Goal: Information Seeking & Learning: Learn about a topic

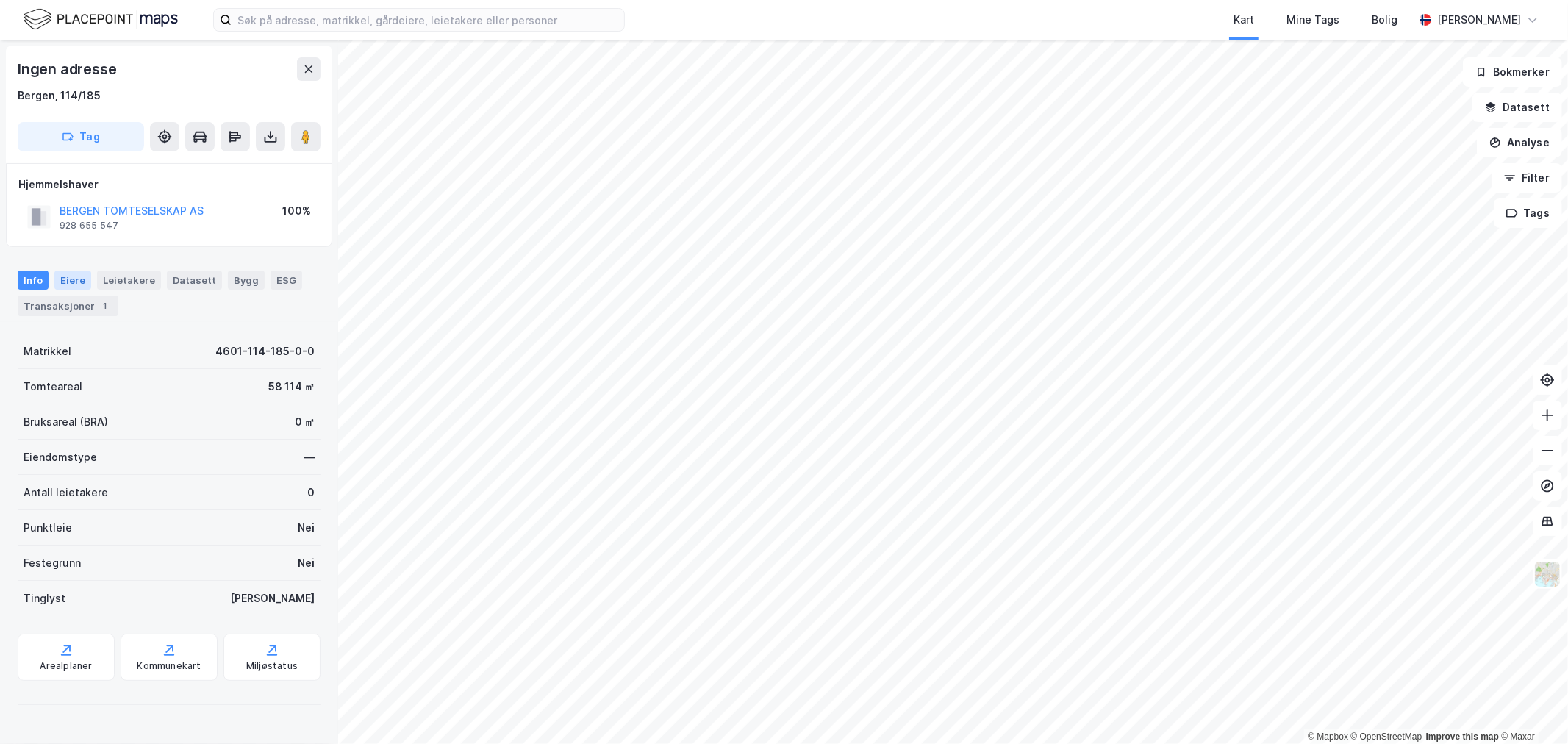
click at [79, 276] on div "Eiere" at bounding box center [72, 279] width 37 height 19
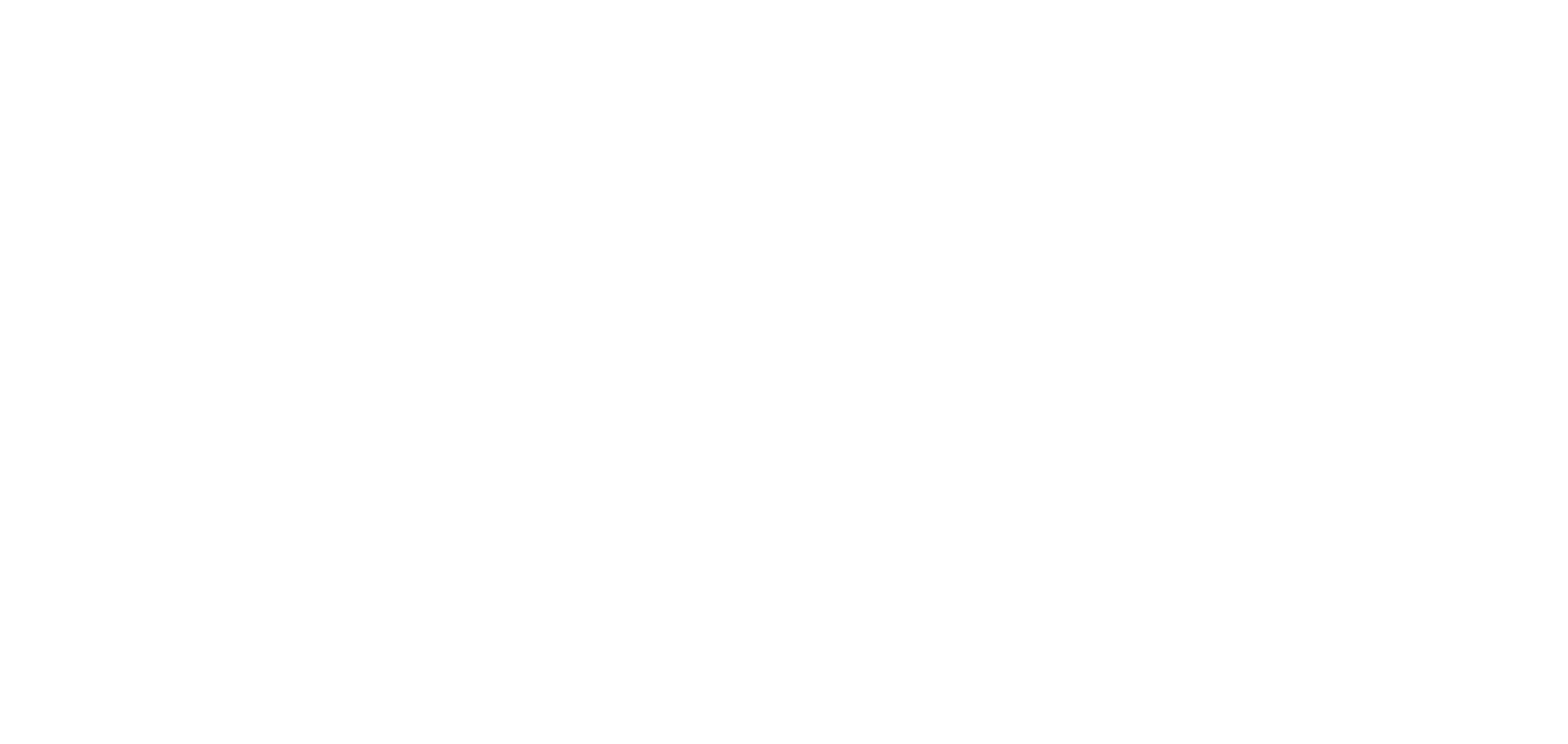
click at [781, 313] on div at bounding box center [784, 372] width 1568 height 744
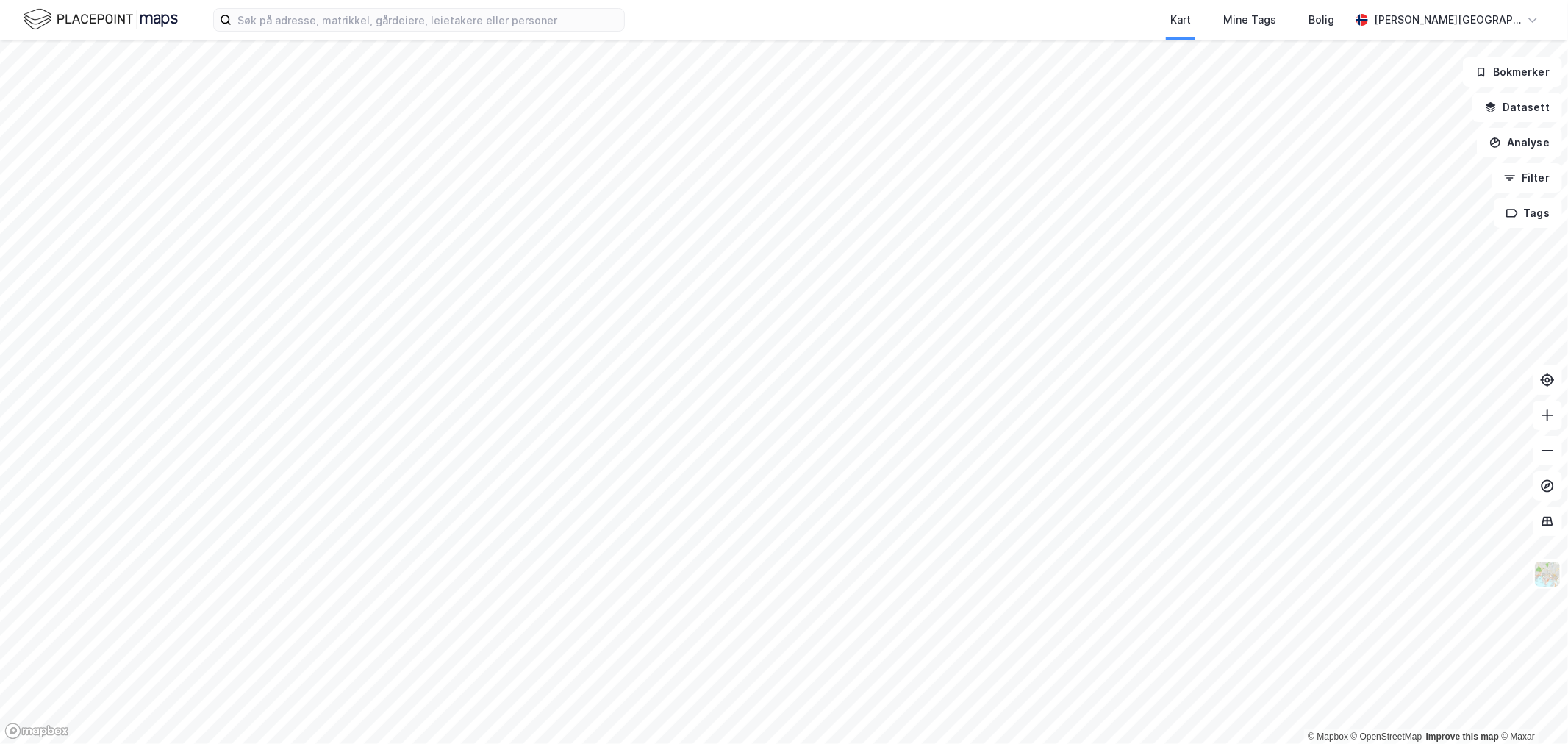
click at [143, 13] on img at bounding box center [101, 19] width 155 height 26
click at [138, 20] on img at bounding box center [101, 19] width 155 height 26
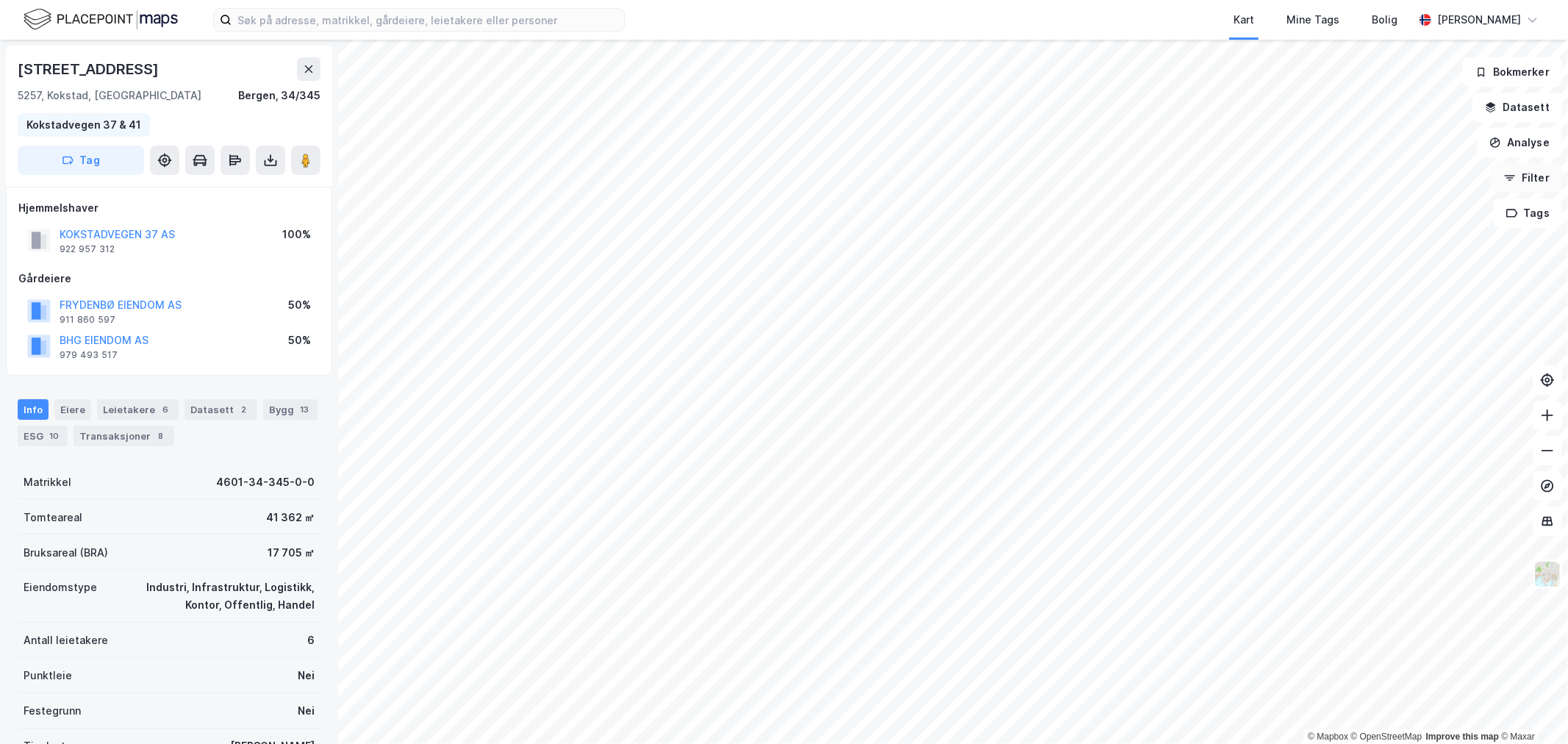
click at [1534, 181] on button "Filter" at bounding box center [1527, 178] width 71 height 29
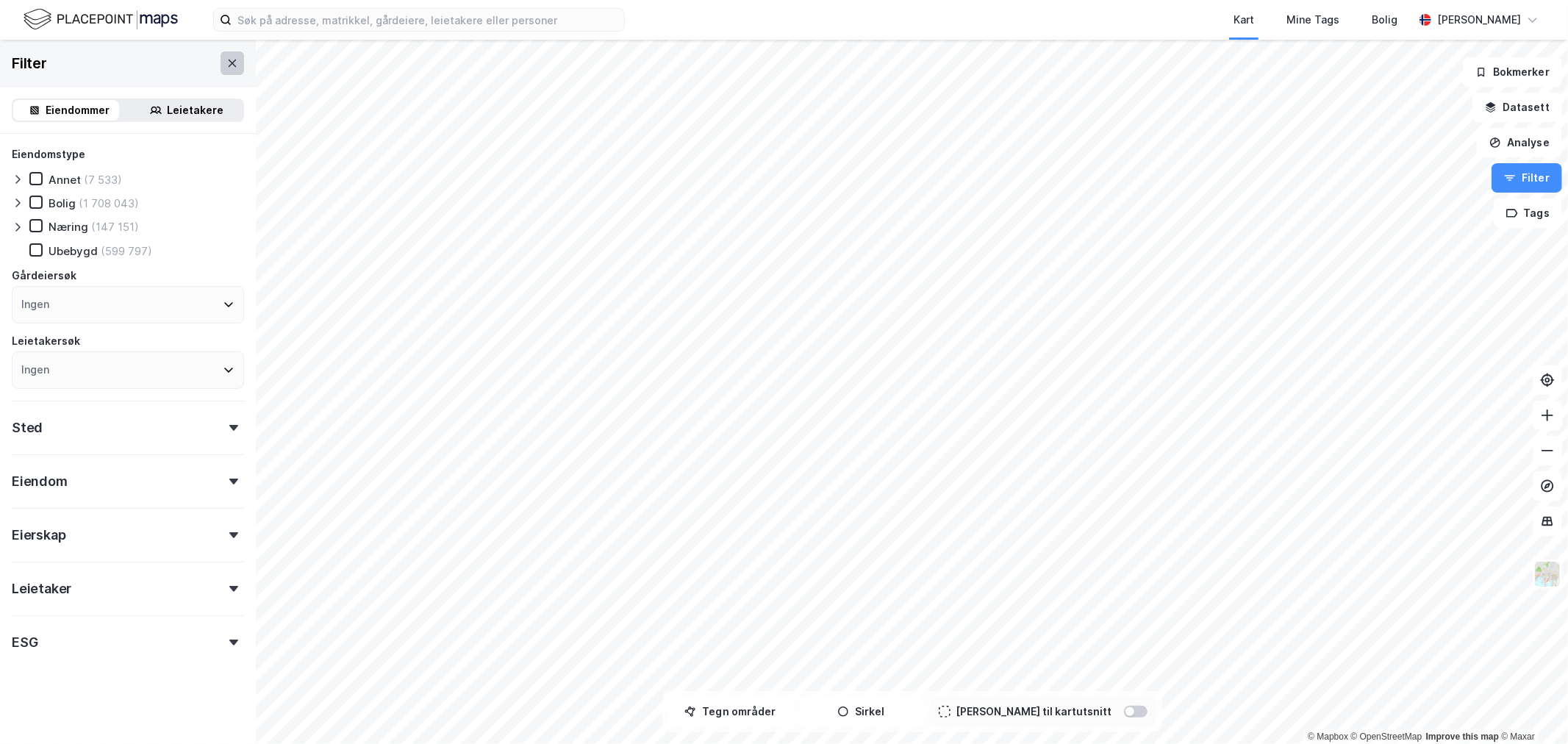
click at [226, 58] on icon at bounding box center [232, 63] width 12 height 12
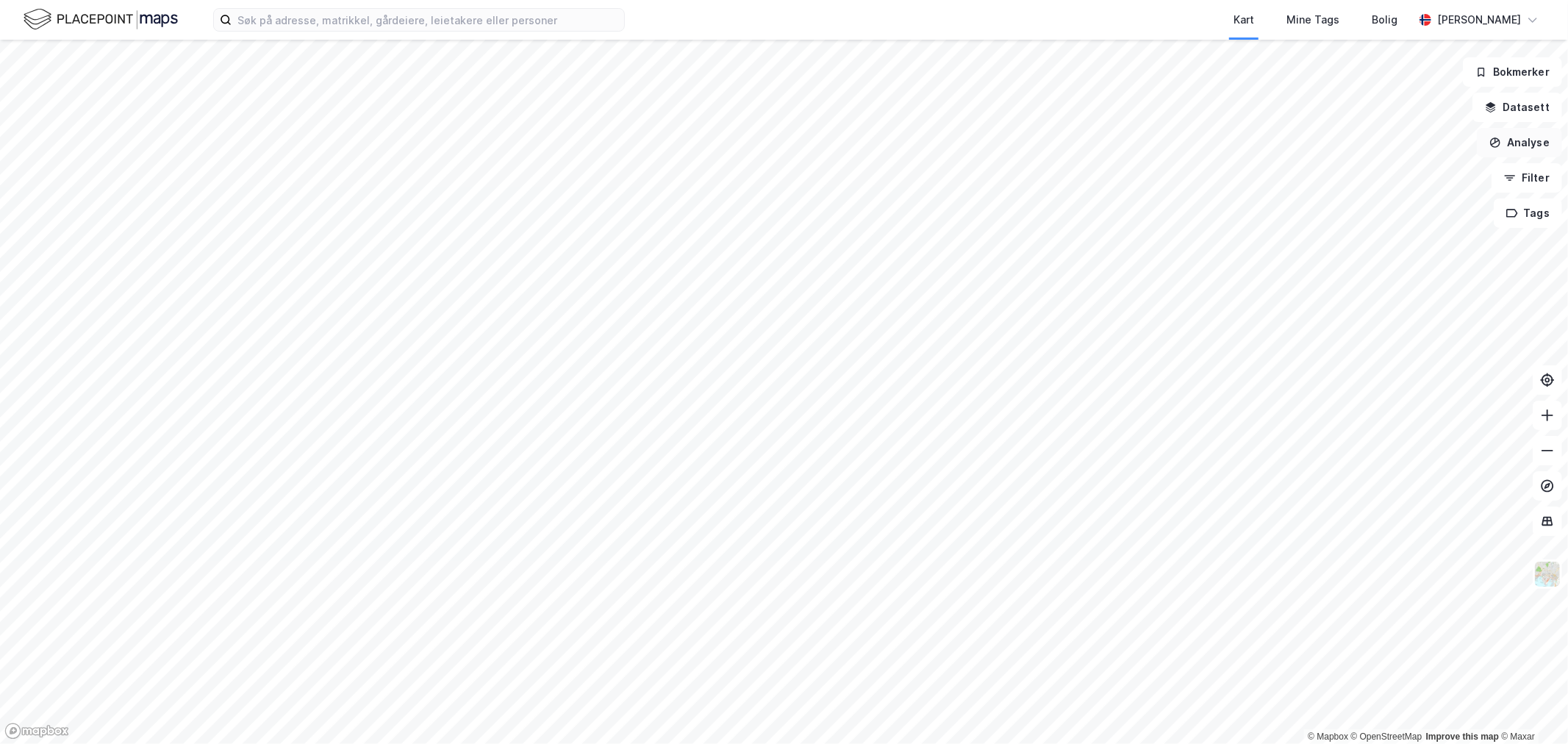
click at [1534, 141] on button "Analyse" at bounding box center [1519, 143] width 85 height 29
click at [1422, 178] on div "Tegn område" at bounding box center [1392, 174] width 128 height 13
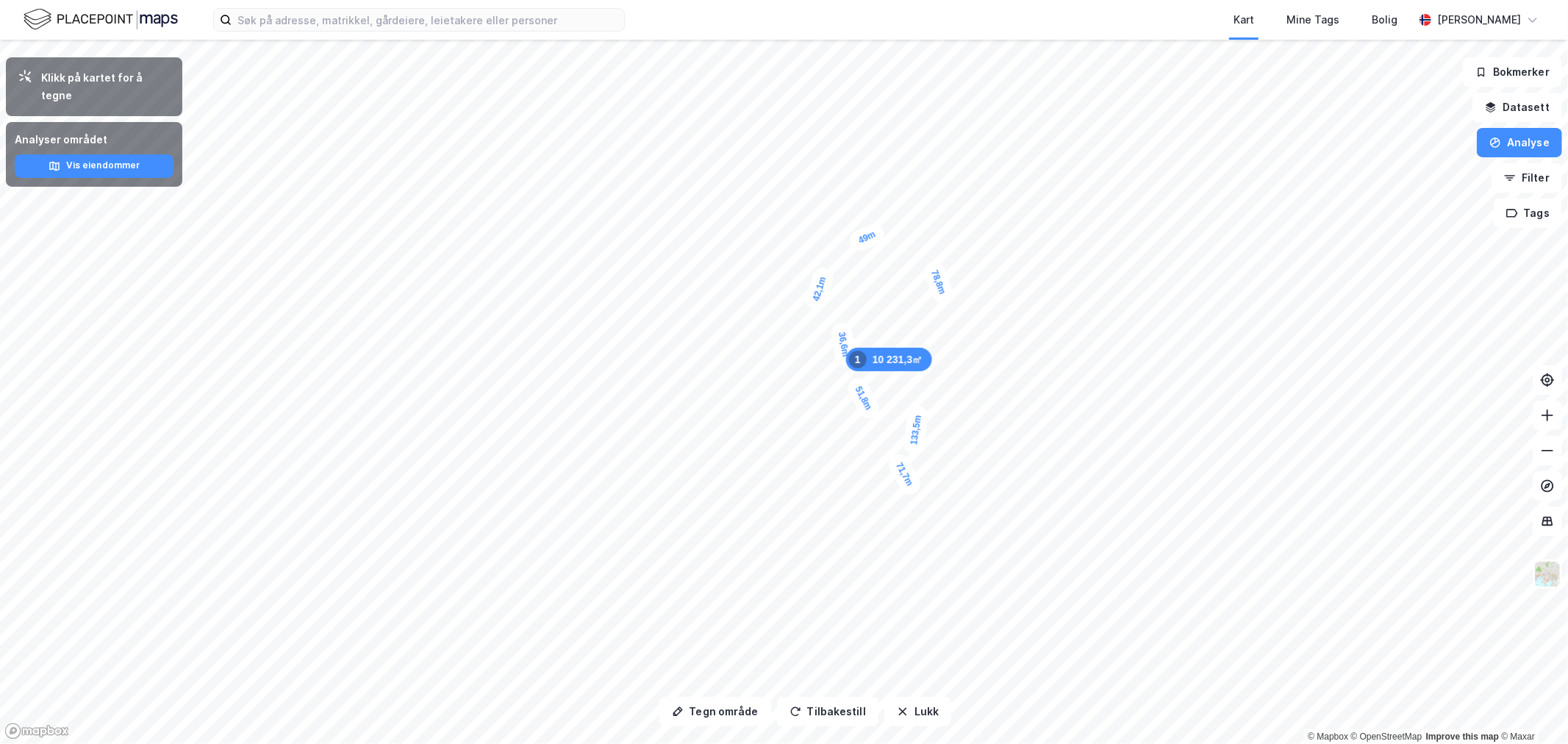
click at [60, 9] on img at bounding box center [101, 19] width 155 height 26
